Goal: Task Accomplishment & Management: Manage account settings

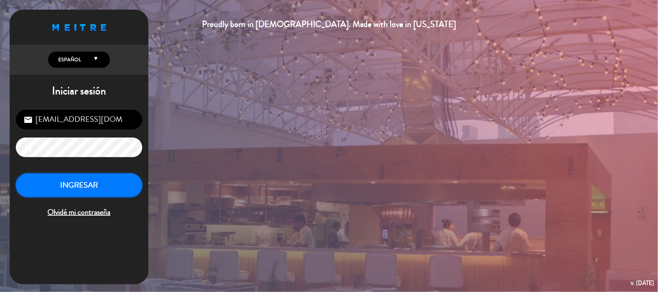
click at [126, 194] on button "INGRESAR" at bounding box center [79, 186] width 126 height 24
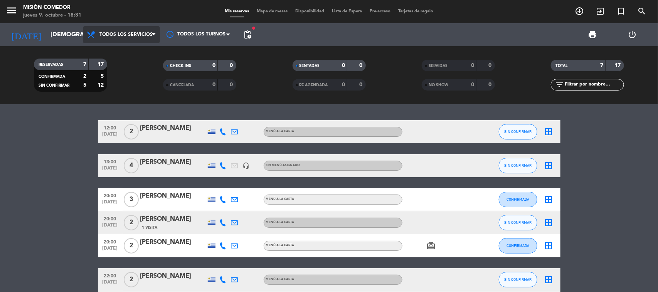
click at [112, 27] on span "Todos los servicios" at bounding box center [121, 34] width 77 height 17
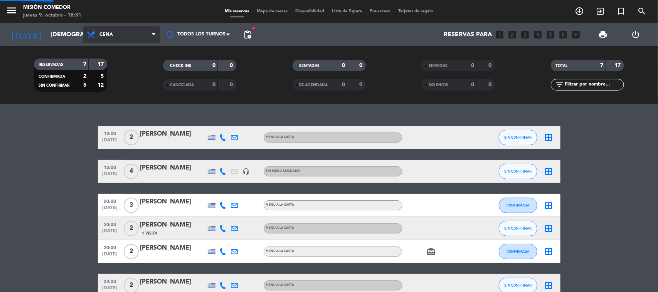
click at [140, 88] on div "menu Misión Comedor jueves 9. octubre - 18:31 Mis reservas Mapa de mesas Dispon…" at bounding box center [329, 52] width 658 height 104
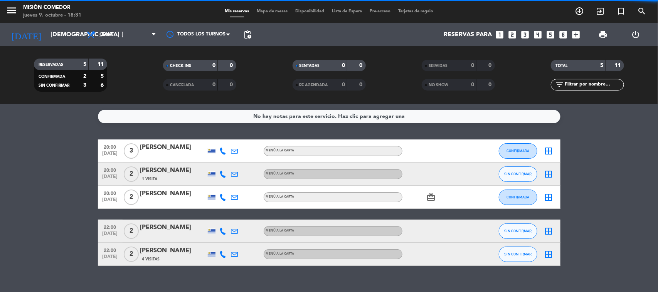
click at [78, 170] on bookings-row "20:00 [DATE] 3 [PERSON_NAME] MENÚ A LA CARTA CONFIRMADA border_all 20:00 [DATE]…" at bounding box center [329, 203] width 658 height 126
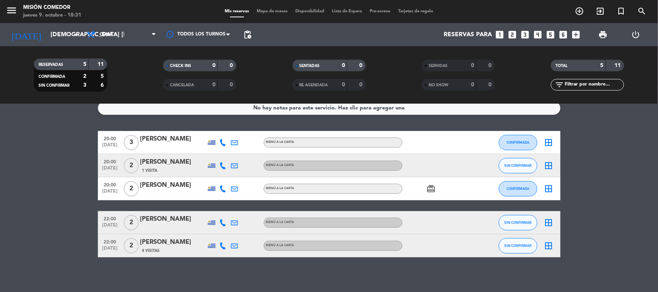
scroll to position [12, 0]
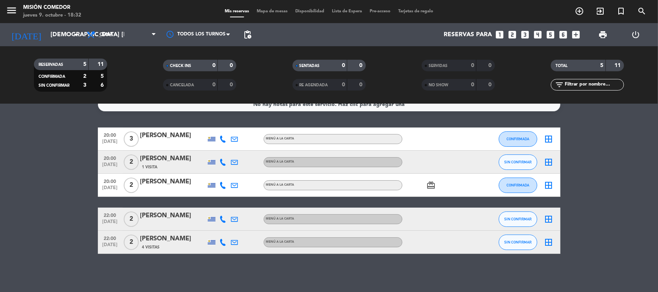
click at [69, 169] on bookings-row "20:00 [DATE] 3 [PERSON_NAME] MENÚ A LA CARTA CONFIRMADA border_all 20:00 [DATE]…" at bounding box center [329, 191] width 658 height 126
click at [33, 158] on bookings-row "20:00 [DATE] 3 [PERSON_NAME] MENÚ A LA CARTA CONFIRMADA border_all 20:00 [DATE]…" at bounding box center [329, 191] width 658 height 126
drag, startPoint x: 33, startPoint y: 158, endPoint x: 112, endPoint y: 123, distance: 86.6
click at [37, 157] on bookings-row "20:00 [DATE] 3 [PERSON_NAME] MENÚ A LA CARTA CONFIRMADA border_all 20:00 [DATE]…" at bounding box center [329, 191] width 658 height 126
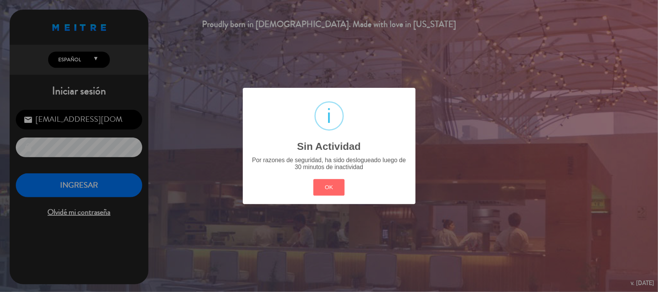
click at [97, 182] on div "? ! i Sin Actividad × Por razones de seguridad, ha sido deslogueado luego de 30…" at bounding box center [329, 146] width 658 height 292
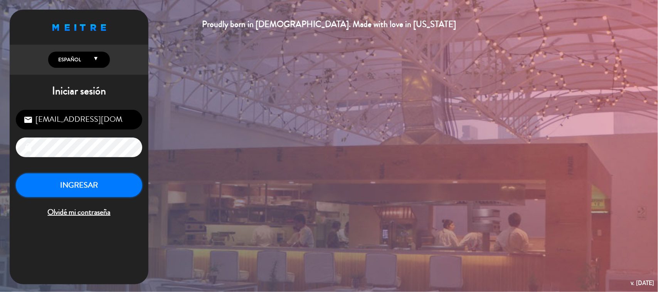
click at [98, 181] on button "INGRESAR" at bounding box center [79, 186] width 126 height 24
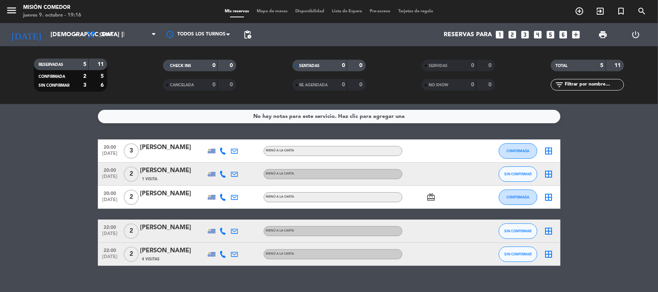
click at [90, 164] on bookings-row "20:00 [DATE] 3 [PERSON_NAME] MENÚ A LA CARTA CONFIRMADA border_all 20:00 [DATE]…" at bounding box center [329, 203] width 658 height 126
click at [98, 181] on div "20:00 [DATE]" at bounding box center [110, 174] width 25 height 23
click at [66, 181] on bookings-row "20:00 [DATE] 3 [PERSON_NAME] MENÚ A LA CARTA CONFIRMADA border_all 20:00 [DATE]…" at bounding box center [329, 203] width 658 height 126
click at [77, 34] on icon "arrow_drop_down" at bounding box center [76, 34] width 9 height 9
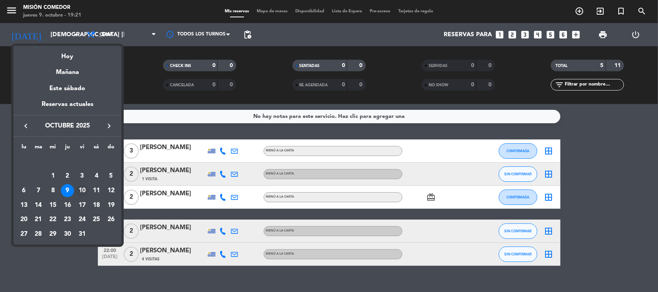
click at [85, 188] on div "10" at bounding box center [82, 190] width 13 height 13
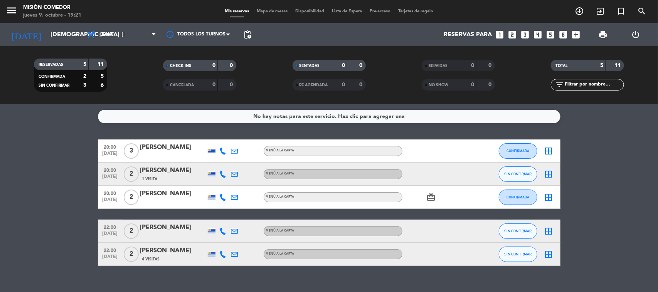
type input "vie. [DATE]"
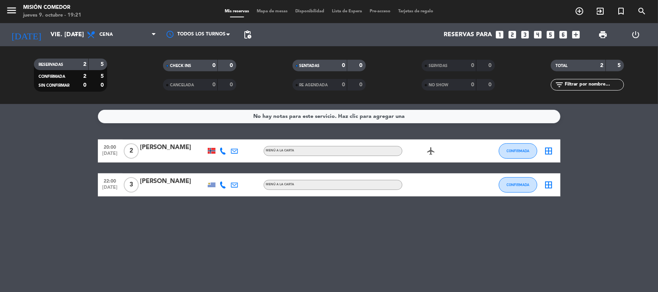
click at [563, 32] on icon "looks_6" at bounding box center [564, 35] width 10 height 10
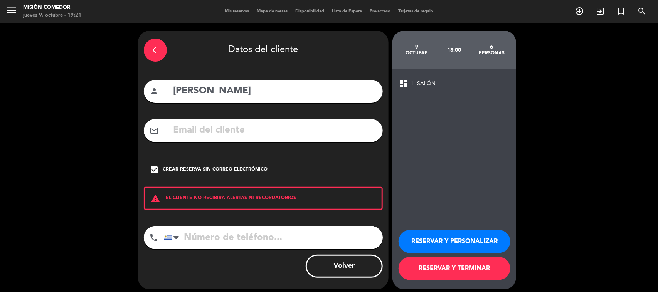
click at [162, 57] on div "arrow_back" at bounding box center [155, 50] width 23 height 23
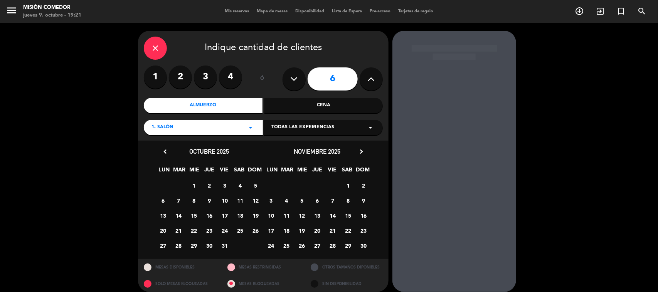
click at [314, 104] on div "Cena" at bounding box center [324, 105] width 119 height 15
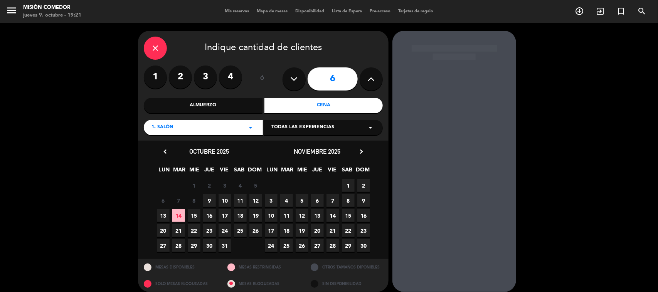
click at [224, 202] on span "10" at bounding box center [225, 200] width 13 height 13
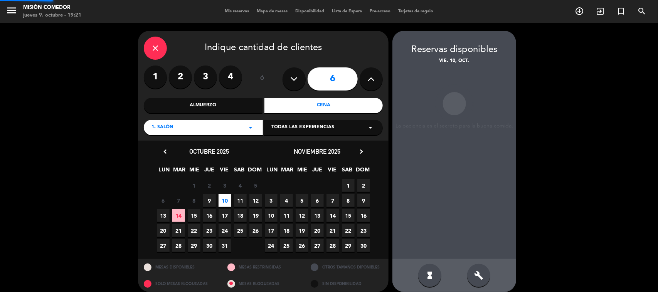
scroll to position [7, 0]
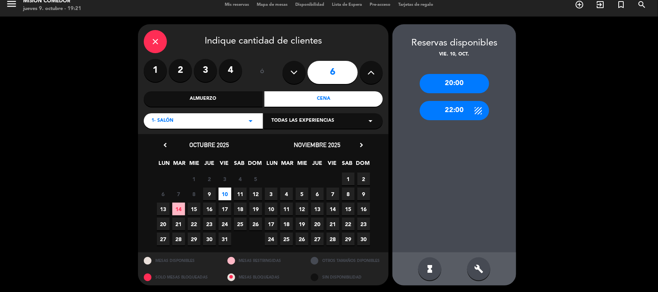
click at [446, 88] on div "20:00" at bounding box center [454, 83] width 69 height 19
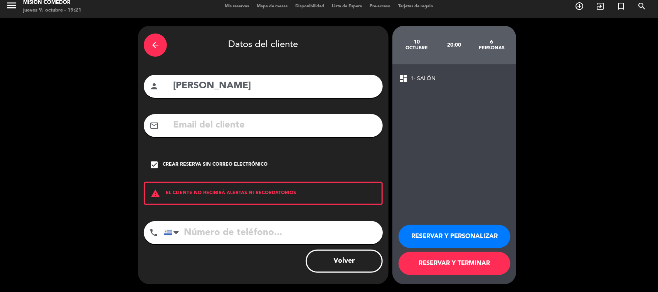
scroll to position [5, 0]
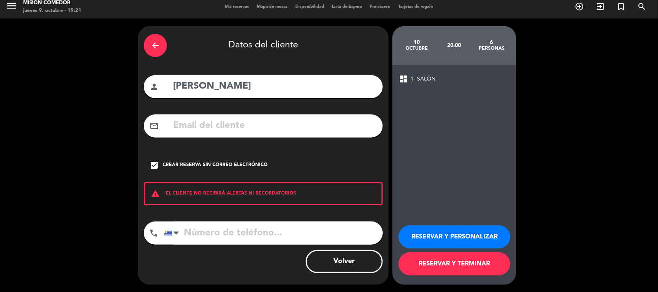
drag, startPoint x: 334, startPoint y: 89, endPoint x: 0, endPoint y: 95, distance: 334.4
click at [0, 95] on div "arrow_back Datos del cliente person [PERSON_NAME] mail_outline check_box Crear …" at bounding box center [329, 156] width 658 height 274
type input "penguin random house"
click at [437, 238] on button "RESERVAR Y PERSONALIZAR" at bounding box center [455, 237] width 112 height 23
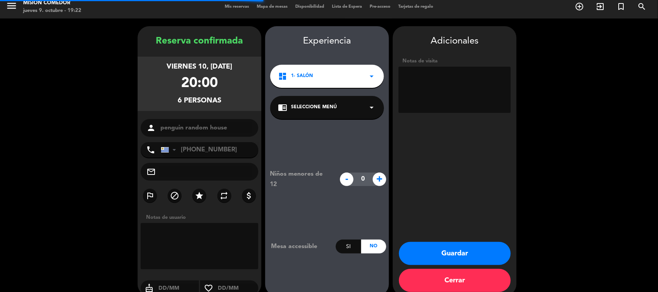
scroll to position [16, 0]
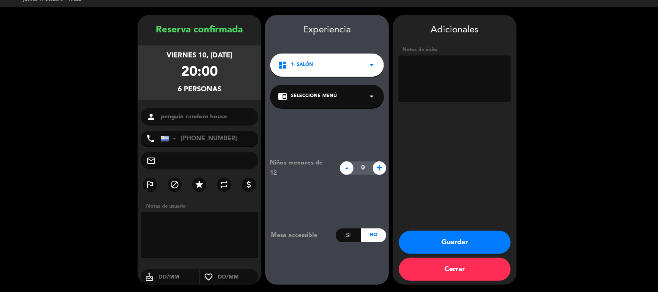
click at [488, 63] on textarea at bounding box center [455, 79] width 112 height 46
type textarea "l"
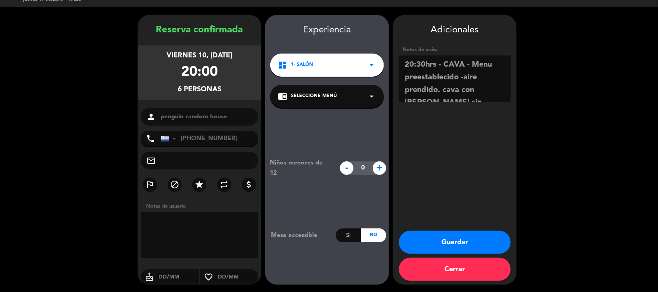
scroll to position [10, 0]
type textarea "20:30hrs - CAVA - Menu preestablecido -aire prendido. cava con [PERSON_NAME] si…"
click at [481, 238] on button "Guardar" at bounding box center [455, 242] width 112 height 23
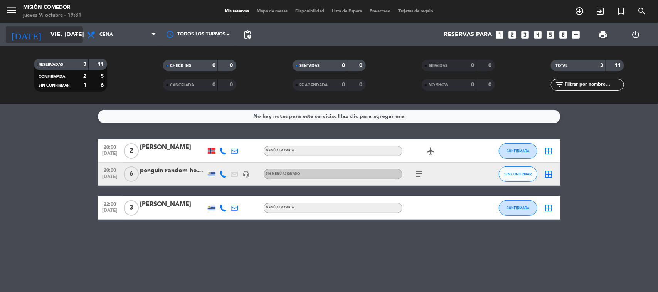
click at [67, 37] on input "vie. [DATE]" at bounding box center [87, 34] width 81 height 15
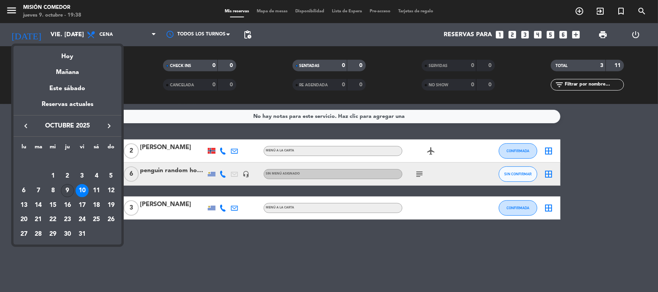
click at [67, 192] on div "9" at bounding box center [67, 190] width 13 height 13
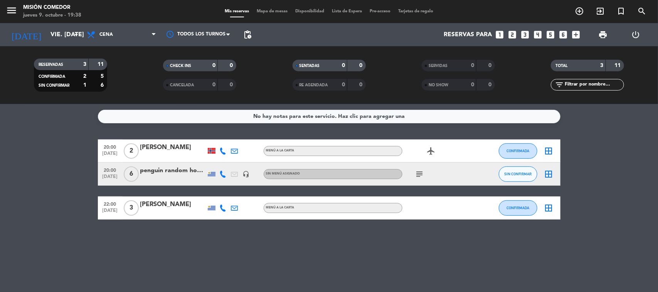
type input "[DEMOGRAPHIC_DATA] [DATE]"
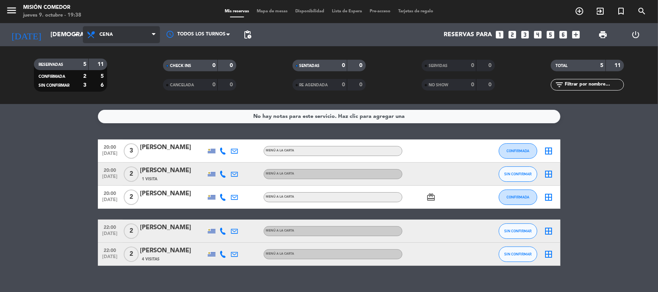
click at [147, 33] on span "Cena" at bounding box center [121, 34] width 77 height 17
click at [75, 197] on bookings-row "20:00 [DATE] 3 [PERSON_NAME] MENÚ A LA CARTA CONFIRMADA border_all 20:00 [DATE]…" at bounding box center [329, 203] width 658 height 126
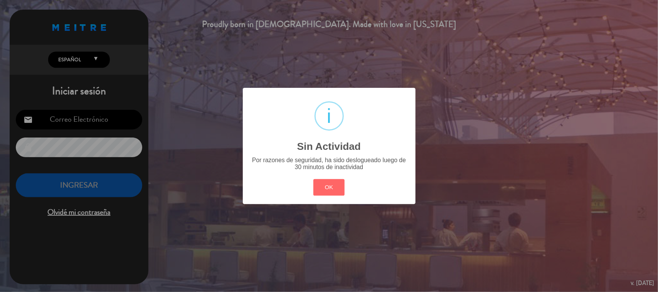
type input "[EMAIL_ADDRESS][DOMAIN_NAME]"
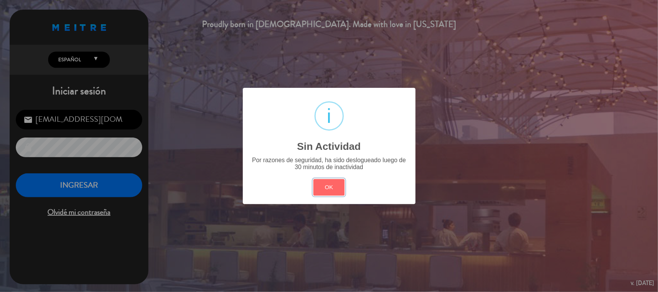
drag, startPoint x: 334, startPoint y: 185, endPoint x: 325, endPoint y: 187, distance: 9.8
click at [334, 186] on button "OK" at bounding box center [328, 187] width 31 height 17
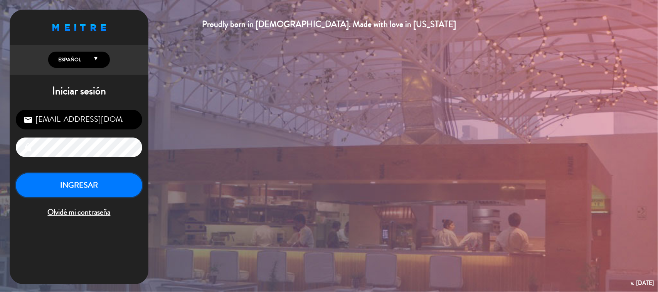
click at [110, 197] on button "INGRESAR" at bounding box center [79, 186] width 126 height 24
